Goal: Navigation & Orientation: Find specific page/section

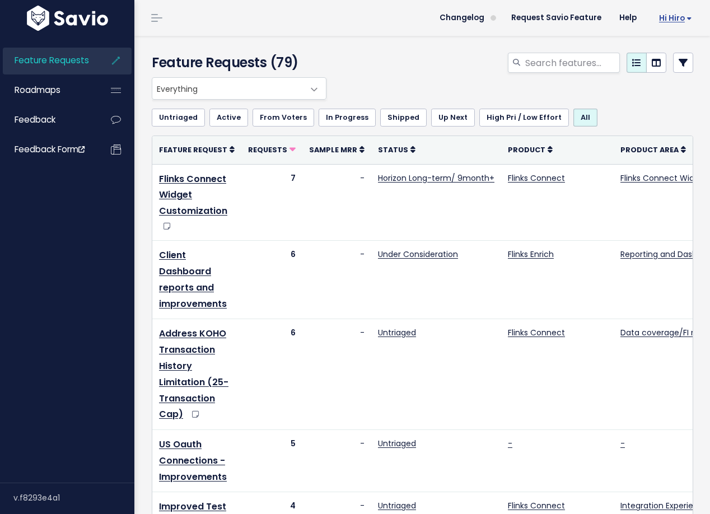
click at [671, 14] on span "Hi Hiro" at bounding box center [675, 18] width 33 height 8
click at [657, 57] on link "My Settings" at bounding box center [656, 51] width 81 height 22
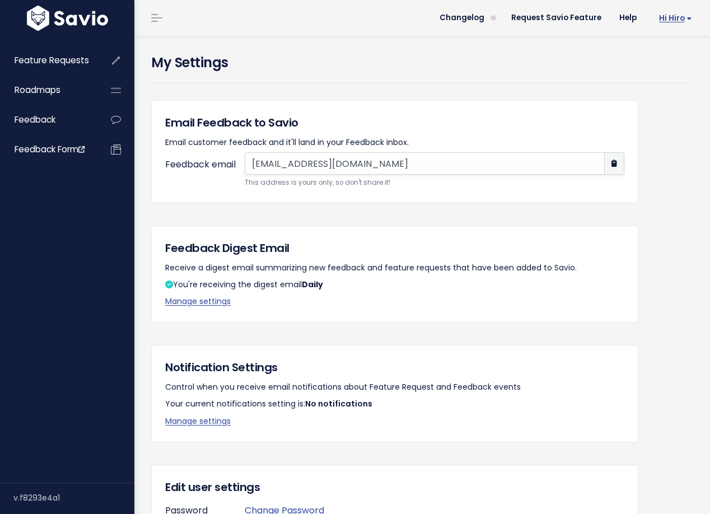
click at [664, 14] on span "Hi Hiro" at bounding box center [675, 18] width 33 height 8
click at [660, 49] on link "My Settings" at bounding box center [656, 51] width 81 height 22
click at [111, 83] on icon at bounding box center [116, 90] width 20 height 26
click at [152, 18] on span at bounding box center [156, 17] width 11 height 1
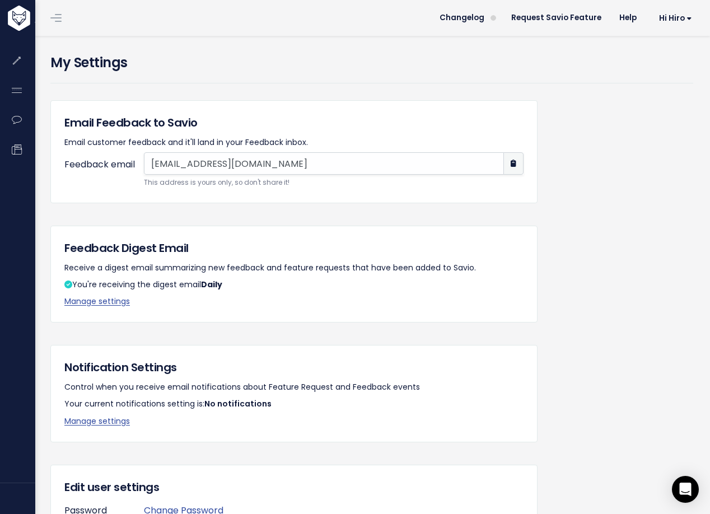
click at [63, 25] on li at bounding box center [54, 17] width 22 height 31
click at [57, 18] on span at bounding box center [55, 17] width 11 height 1
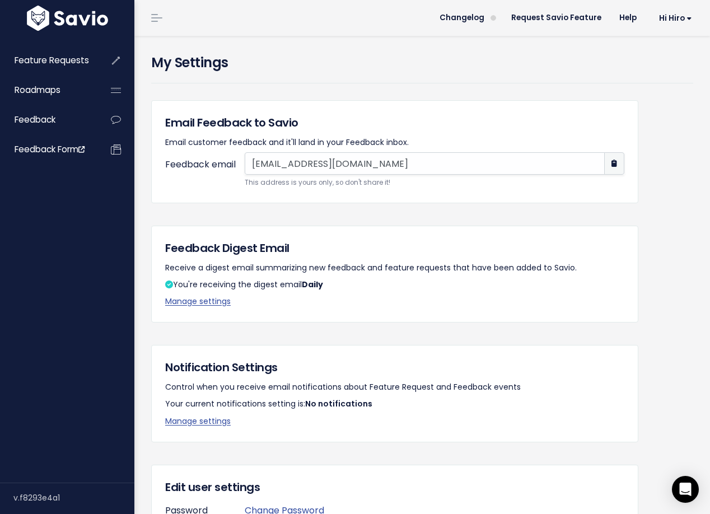
click at [33, 21] on img at bounding box center [67, 18] width 87 height 25
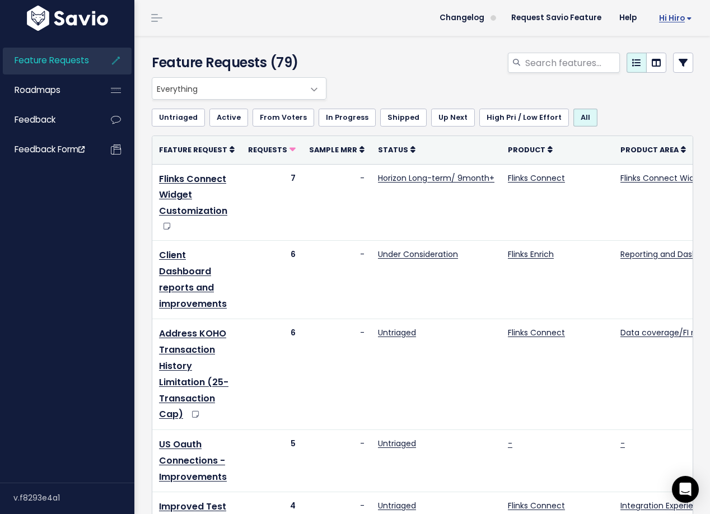
click at [677, 18] on span "Hi Hiro" at bounding box center [675, 18] width 33 height 8
click at [387, 74] on div at bounding box center [516, 65] width 372 height 25
click at [626, 12] on link "Help" at bounding box center [627, 18] width 35 height 17
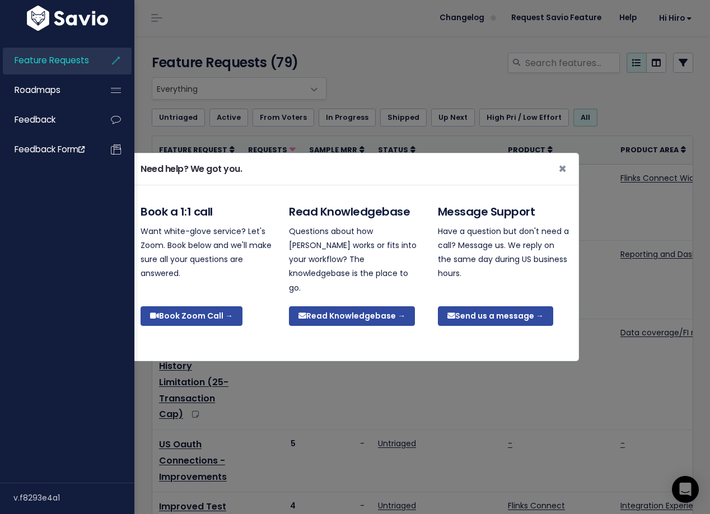
click at [533, 94] on div "Need help? We got you. × Book a 1:1 call Want white-glove service? Let's Zoom. …" at bounding box center [355, 257] width 710 height 514
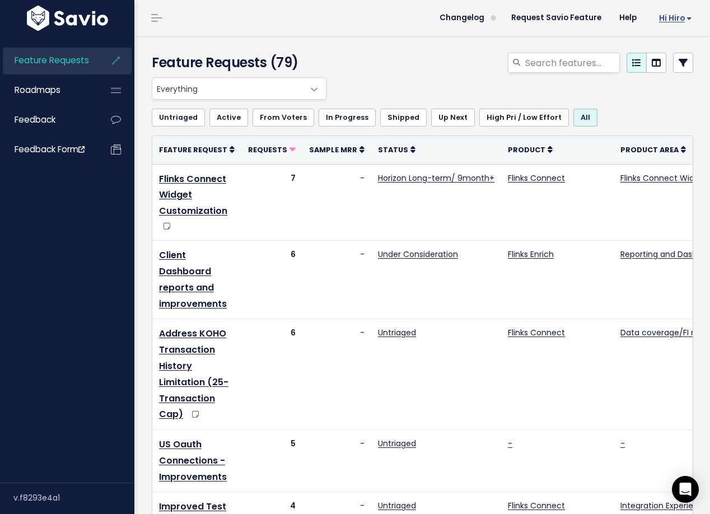
click at [668, 18] on span "Hi Hiro" at bounding box center [675, 18] width 33 height 8
click at [652, 51] on link "My Settings" at bounding box center [656, 51] width 81 height 22
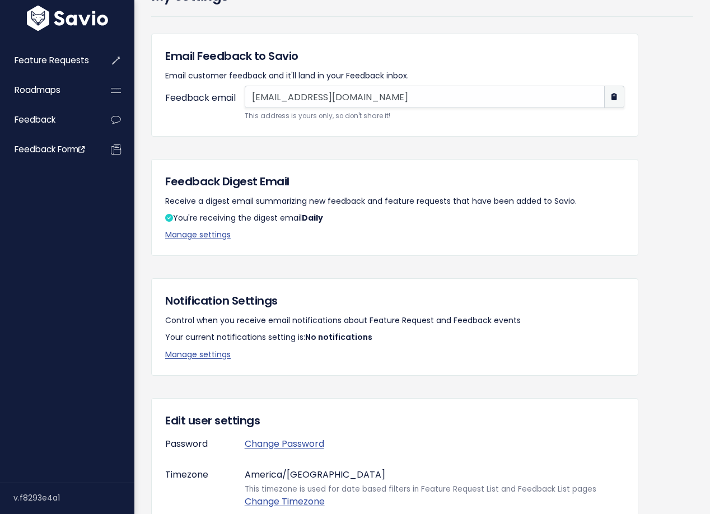
scroll to position [132, 0]
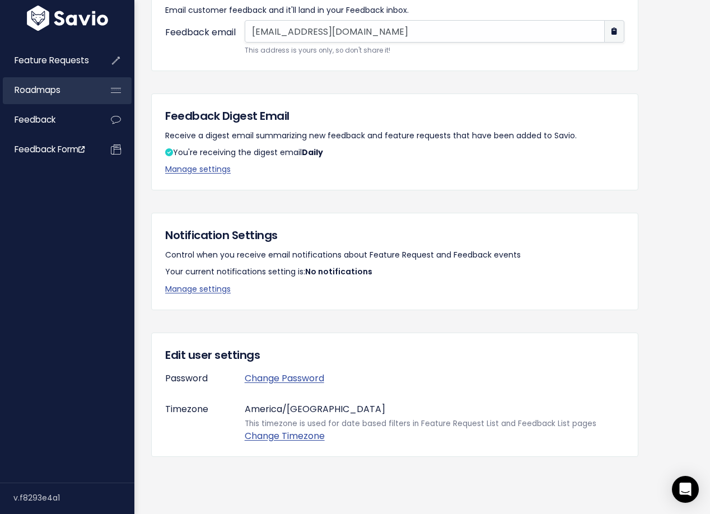
click at [114, 84] on icon at bounding box center [116, 90] width 20 height 26
click at [116, 91] on icon at bounding box center [116, 90] width 20 height 26
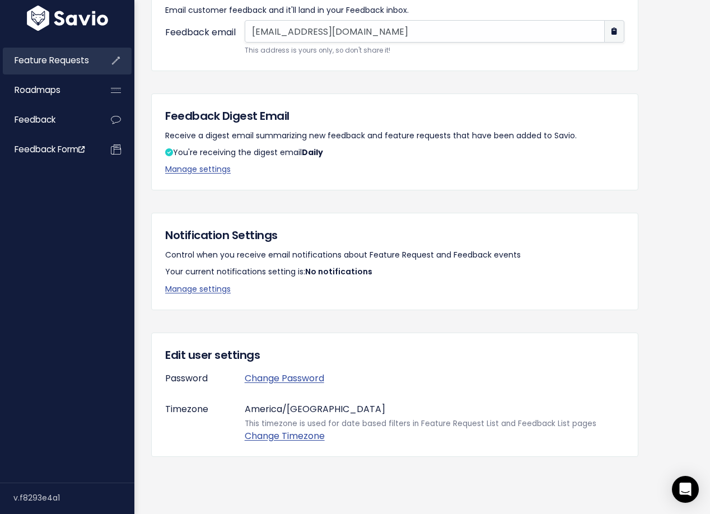
click at [92, 64] on link "Feature Requests" at bounding box center [48, 61] width 90 height 26
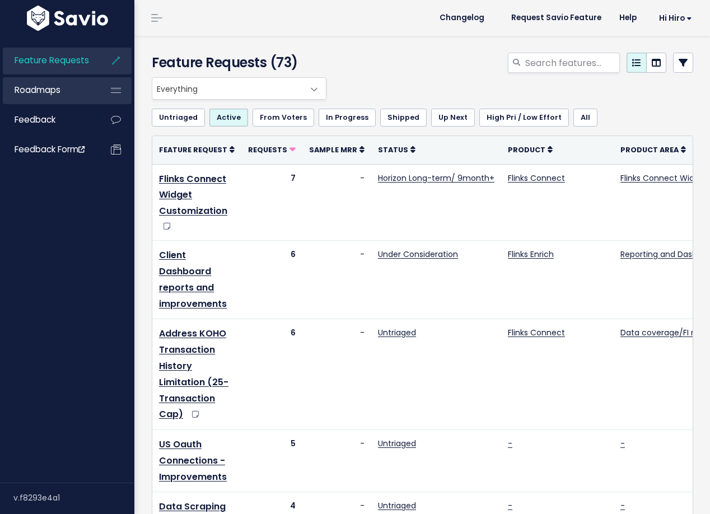
click at [114, 93] on icon at bounding box center [116, 90] width 20 height 26
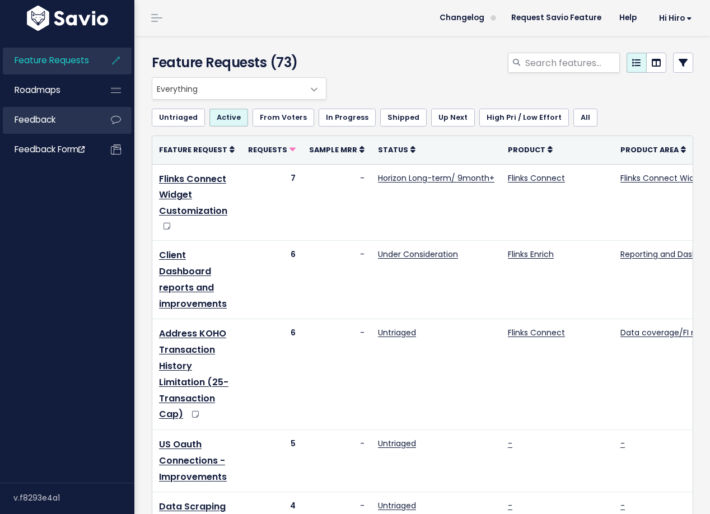
click at [74, 123] on link "Feedback" at bounding box center [48, 120] width 90 height 26
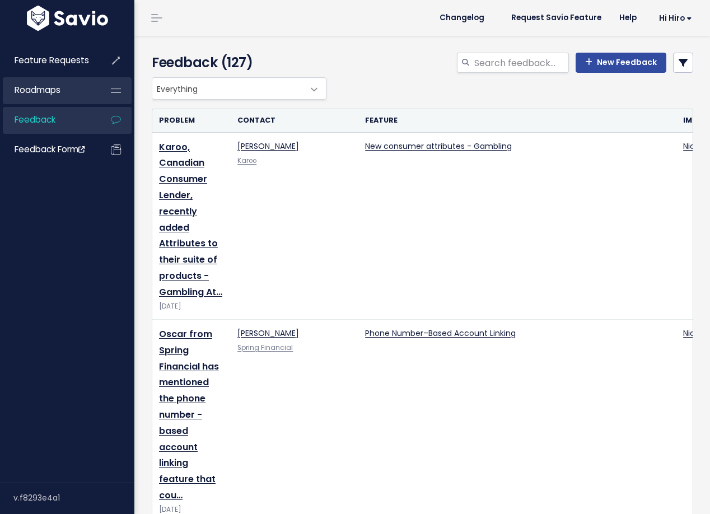
click at [39, 90] on span "Roadmaps" at bounding box center [38, 90] width 46 height 12
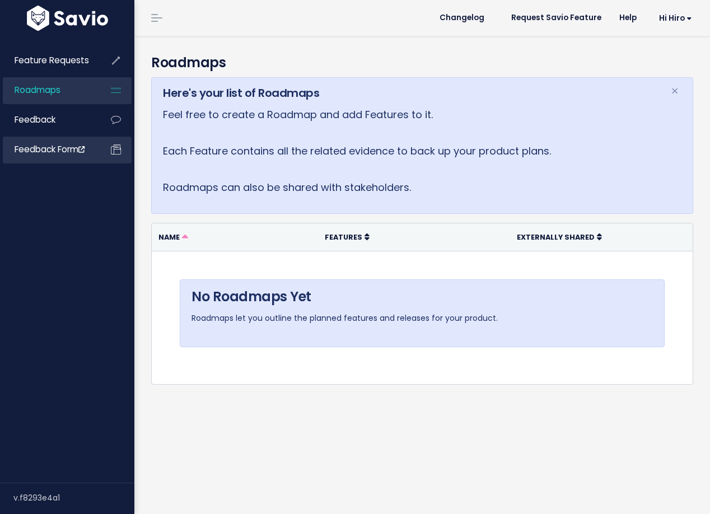
click at [45, 153] on span "Feedback form" at bounding box center [50, 149] width 70 height 12
